Goal: Task Accomplishment & Management: Complete application form

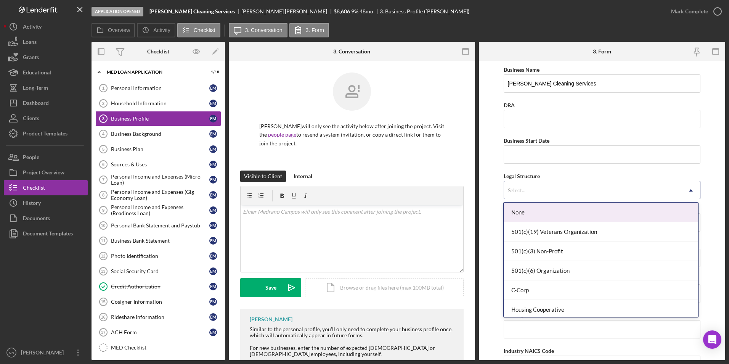
click at [581, 190] on div "Select..." at bounding box center [593, 190] width 178 height 18
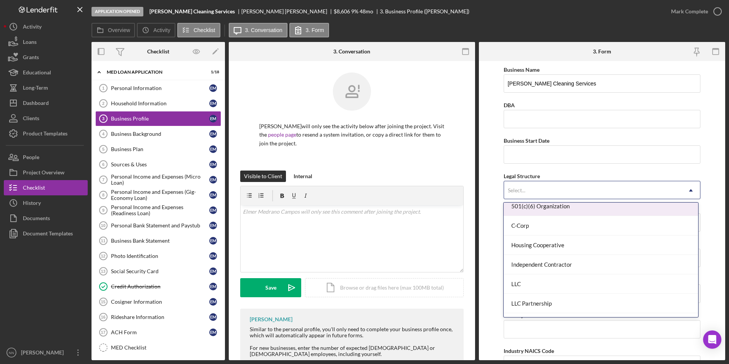
scroll to position [76, 0]
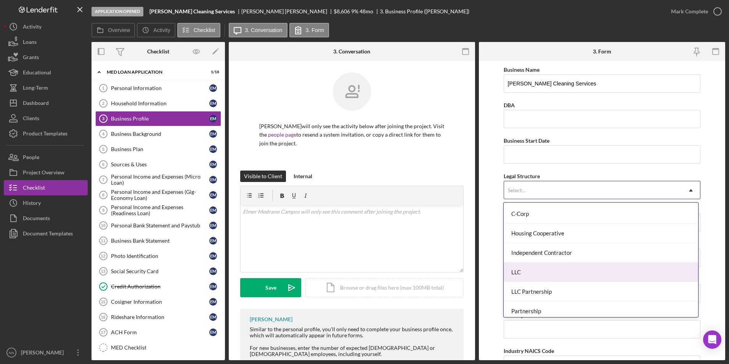
click at [553, 273] on div "LLC" at bounding box center [601, 271] width 194 height 19
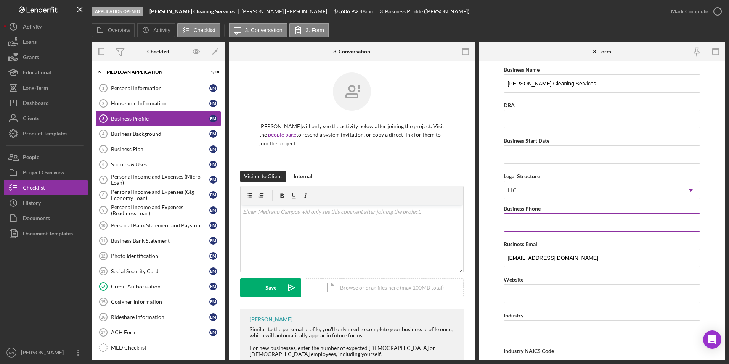
click at [540, 223] on input "Business Phone" at bounding box center [602, 222] width 197 height 18
click at [709, 175] on form "Business Name [PERSON_NAME] Cleaning Services DBA Business Start Date Legal Str…" at bounding box center [602, 210] width 246 height 299
click at [511, 219] on input "Business Phone" at bounding box center [602, 222] width 197 height 18
click at [721, 215] on form "Business Name [PERSON_NAME] Cleaning Services DBA Business Start Date Legal Str…" at bounding box center [602, 210] width 246 height 299
click at [527, 151] on input "Business Start Date" at bounding box center [602, 154] width 197 height 18
